Goal: Task Accomplishment & Management: Manage account settings

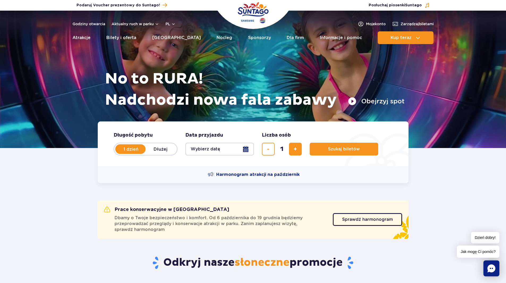
scroll to position [53, 0]
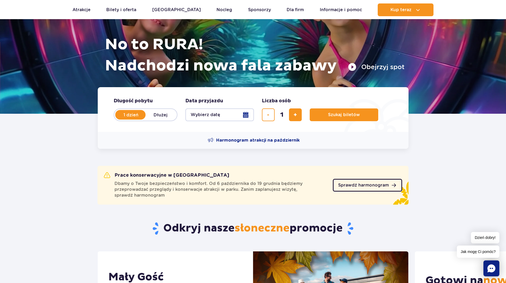
click at [366, 188] on link "Sprawdź harmonogram" at bounding box center [367, 185] width 69 height 13
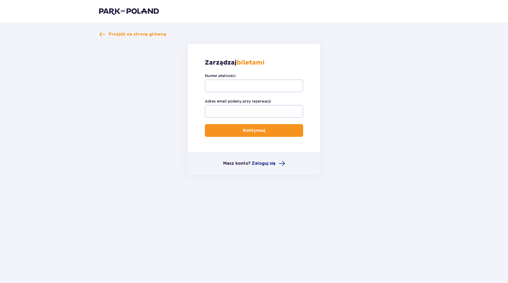
click at [236, 78] on div "Numer płatności" at bounding box center [254, 82] width 98 height 19
click at [235, 82] on input "Numer płatności" at bounding box center [254, 85] width 98 height 13
type input "FV/INT/13316/09/2025/I"
click at [242, 110] on input "Adres email podany przy rezerwacji" at bounding box center [254, 111] width 98 height 13
type input "iwona_opalska@interia.pl"
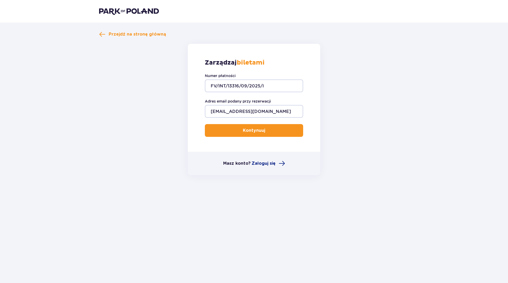
click at [245, 130] on p "Kontynuuj" at bounding box center [254, 131] width 22 height 6
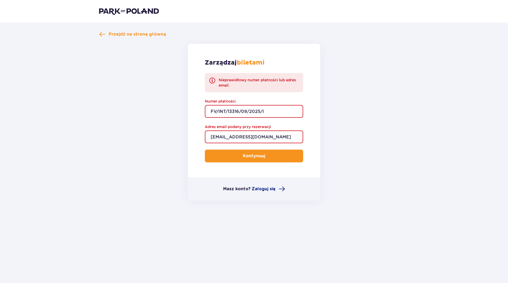
click at [268, 114] on input "FV/INT/13316/09/2025/I" at bounding box center [254, 111] width 98 height 13
type input "F"
click at [243, 113] on input "13316/09/2025I" at bounding box center [254, 111] width 98 height 13
click at [205, 150] on button "Kontynuuj" at bounding box center [254, 156] width 98 height 13
click at [211, 112] on input "13316/09/2025/I" at bounding box center [254, 111] width 98 height 13
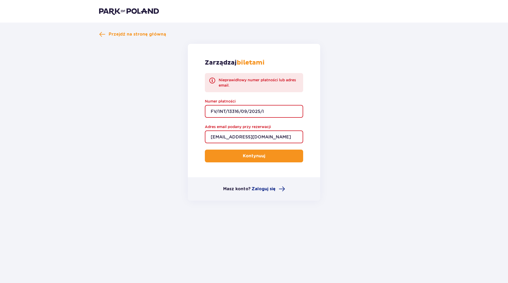
click at [257, 157] on p "Kontynuuj" at bounding box center [254, 156] width 22 height 6
click at [277, 112] on input "FV/INT/13316/09/2025/I" at bounding box center [254, 111] width 98 height 13
type input "F"
click at [213, 81] on span at bounding box center [212, 80] width 6 height 6
click at [230, 113] on input "Numer płatności" at bounding box center [254, 111] width 98 height 13
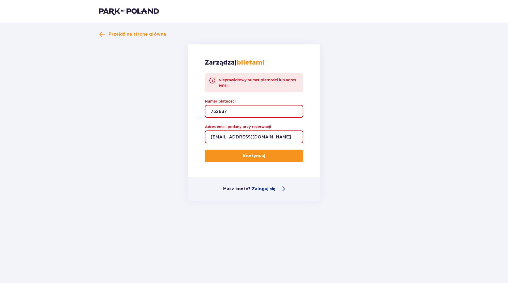
click at [244, 156] on p "Kontynuuj" at bounding box center [254, 156] width 22 height 6
click at [244, 114] on input "752637" at bounding box center [254, 111] width 98 height 13
type input "7"
type input "TR-VRC-J8GK0FX"
click at [273, 155] on button "Kontynuuj" at bounding box center [254, 156] width 98 height 13
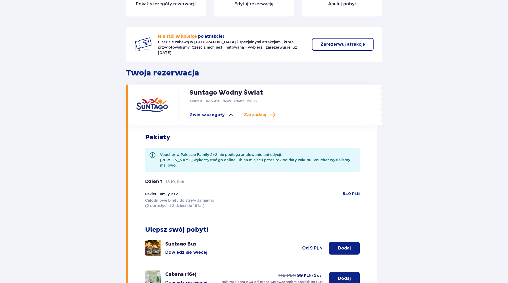
scroll to position [133, 0]
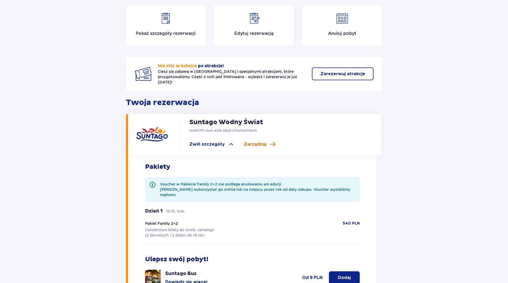
click at [257, 141] on span "Zarządzaj" at bounding box center [255, 144] width 22 height 6
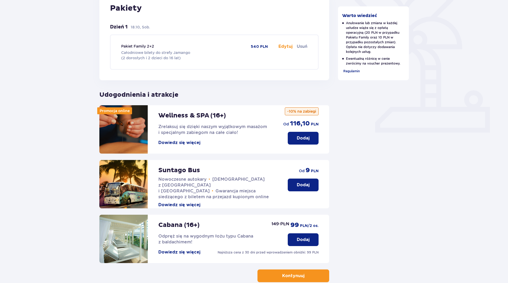
scroll to position [67, 0]
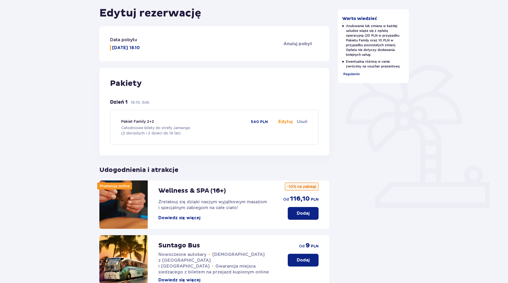
click at [285, 120] on button "Edytuj" at bounding box center [286, 122] width 14 height 6
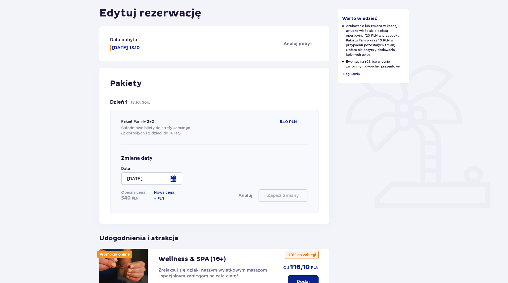
click at [175, 181] on div at bounding box center [151, 178] width 61 height 13
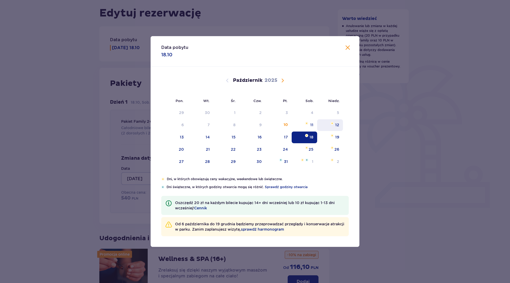
click at [334, 126] on div "12" at bounding box center [330, 125] width 26 height 12
type input "12.10.25"
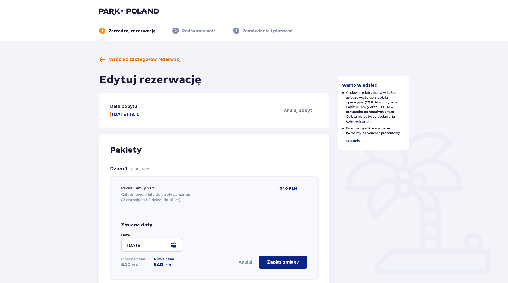
click at [142, 58] on span "Wróć do szczegółów rezerwacji" at bounding box center [145, 60] width 73 height 6
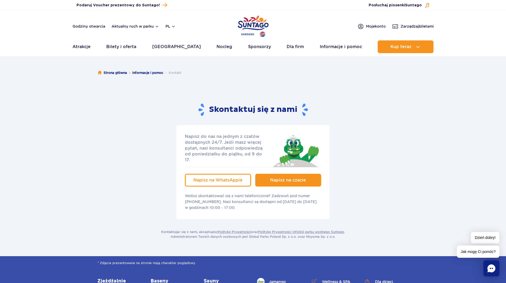
click at [300, 178] on link "Napisz na czacie" at bounding box center [288, 180] width 66 height 13
